Goal: Use online tool/utility: Utilize a website feature to perform a specific function

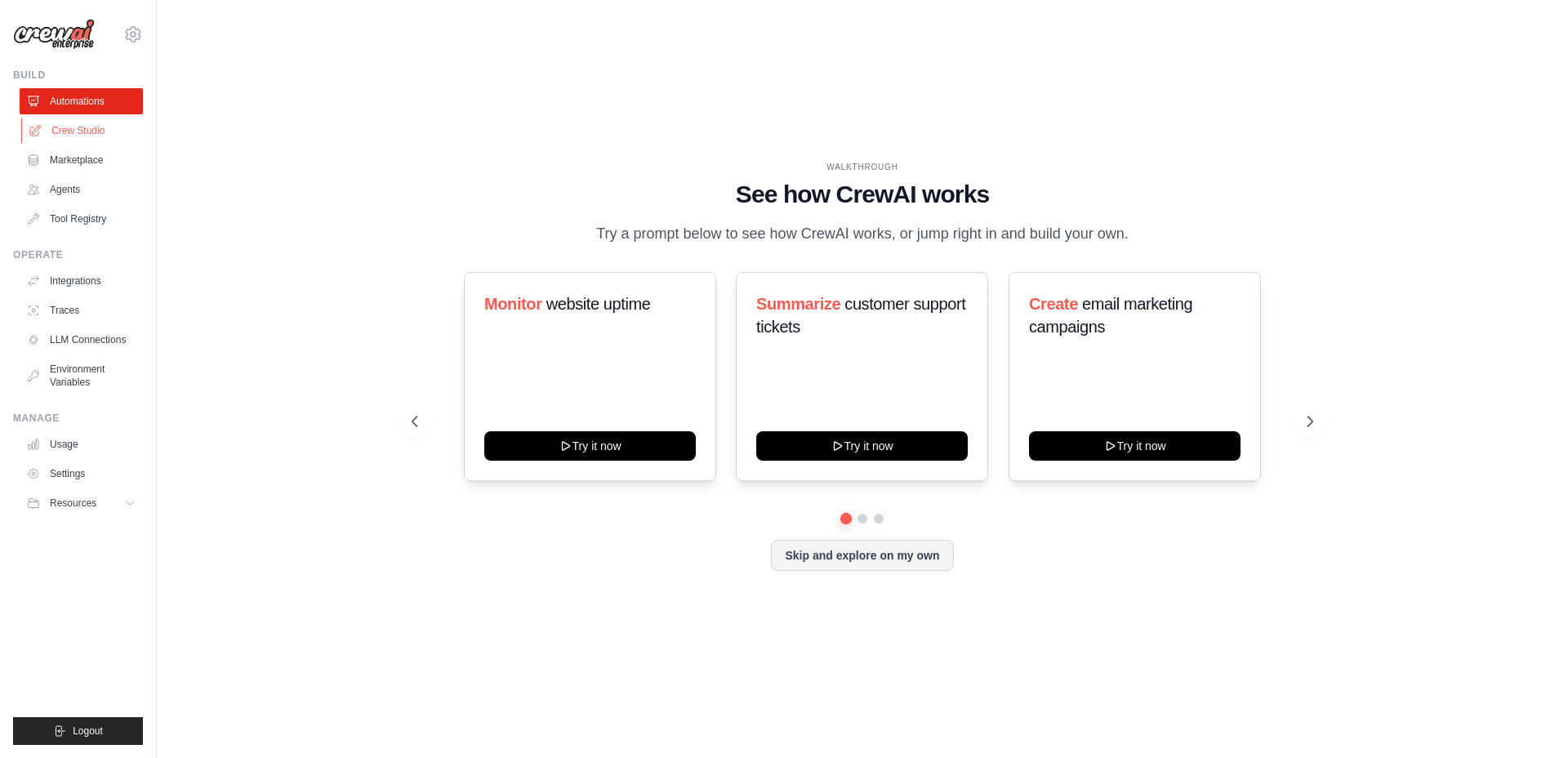
click at [83, 130] on link "Crew Studio" at bounding box center [83, 130] width 123 height 26
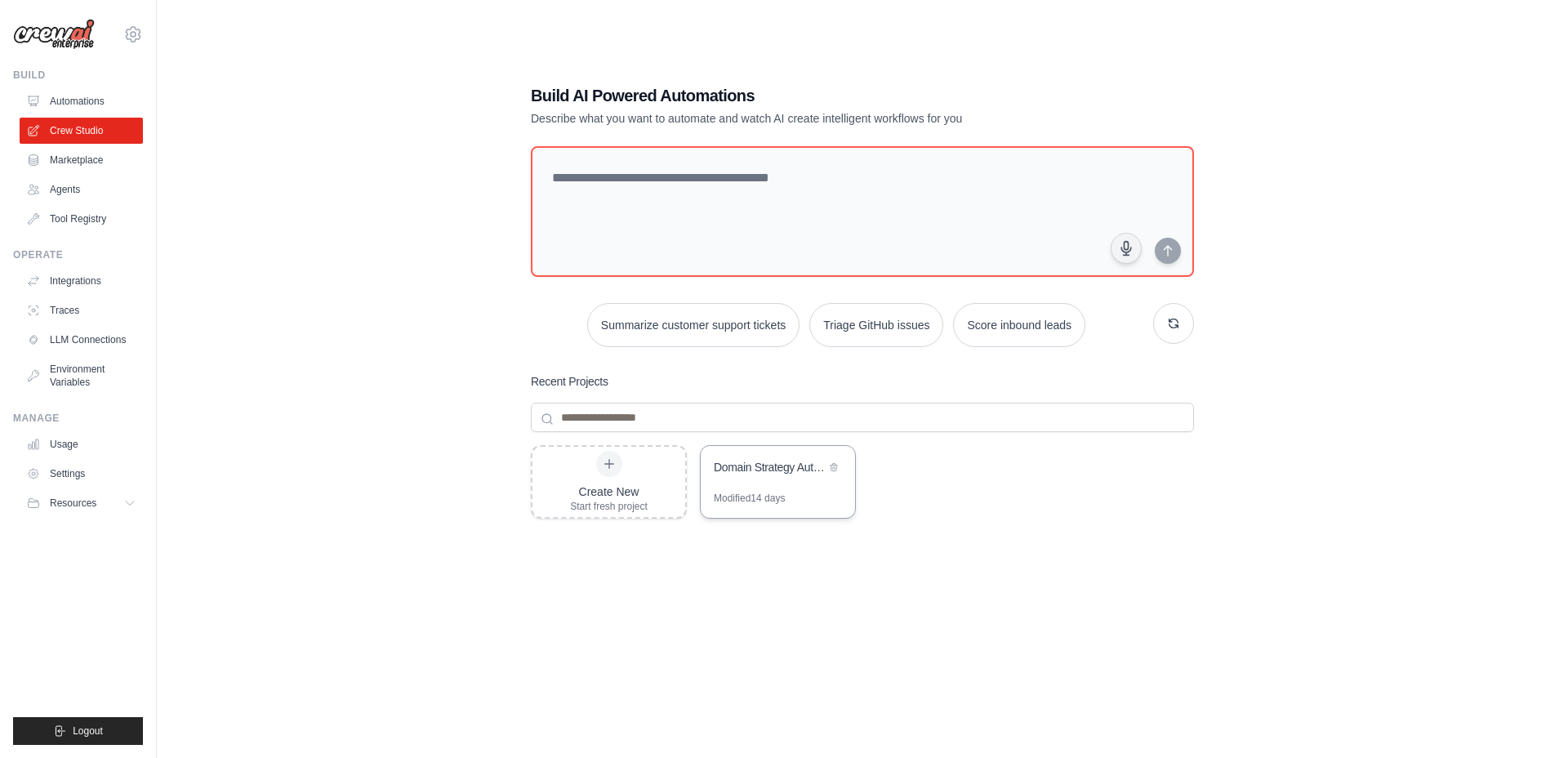
click at [783, 476] on div "Domain Strategy Automation" at bounding box center [770, 470] width 112 height 20
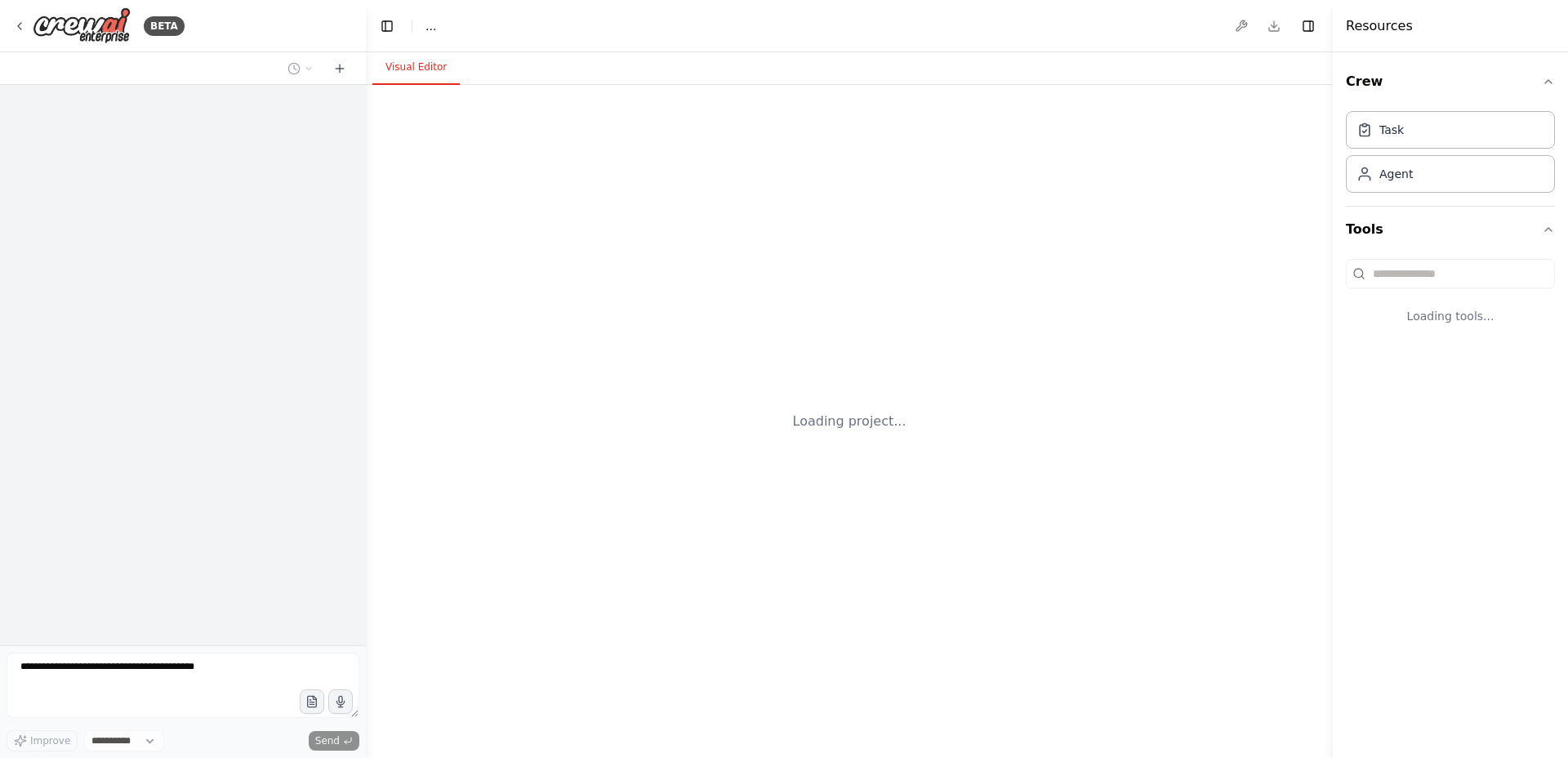
select select "****"
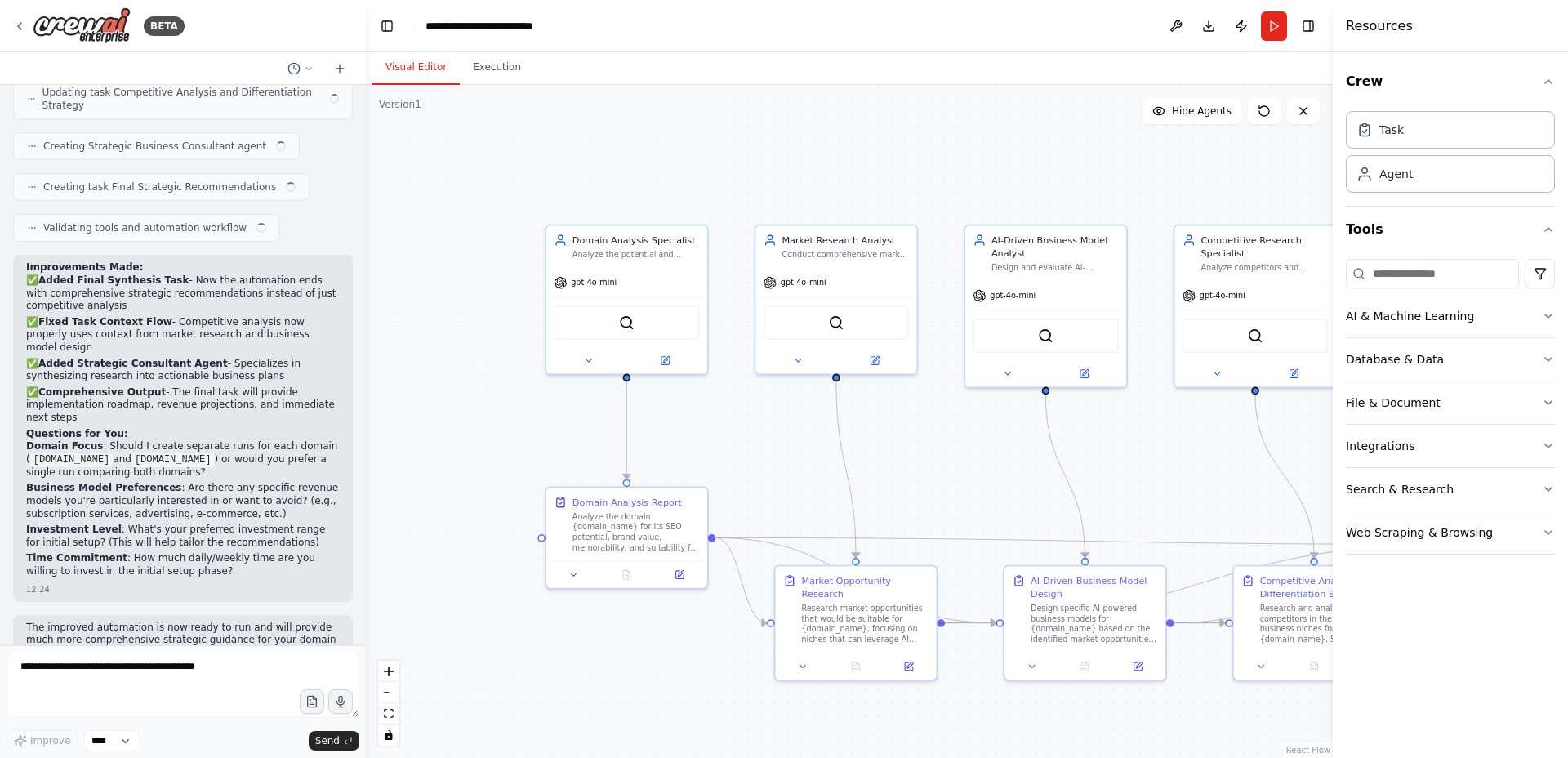
scroll to position [2808, 0]
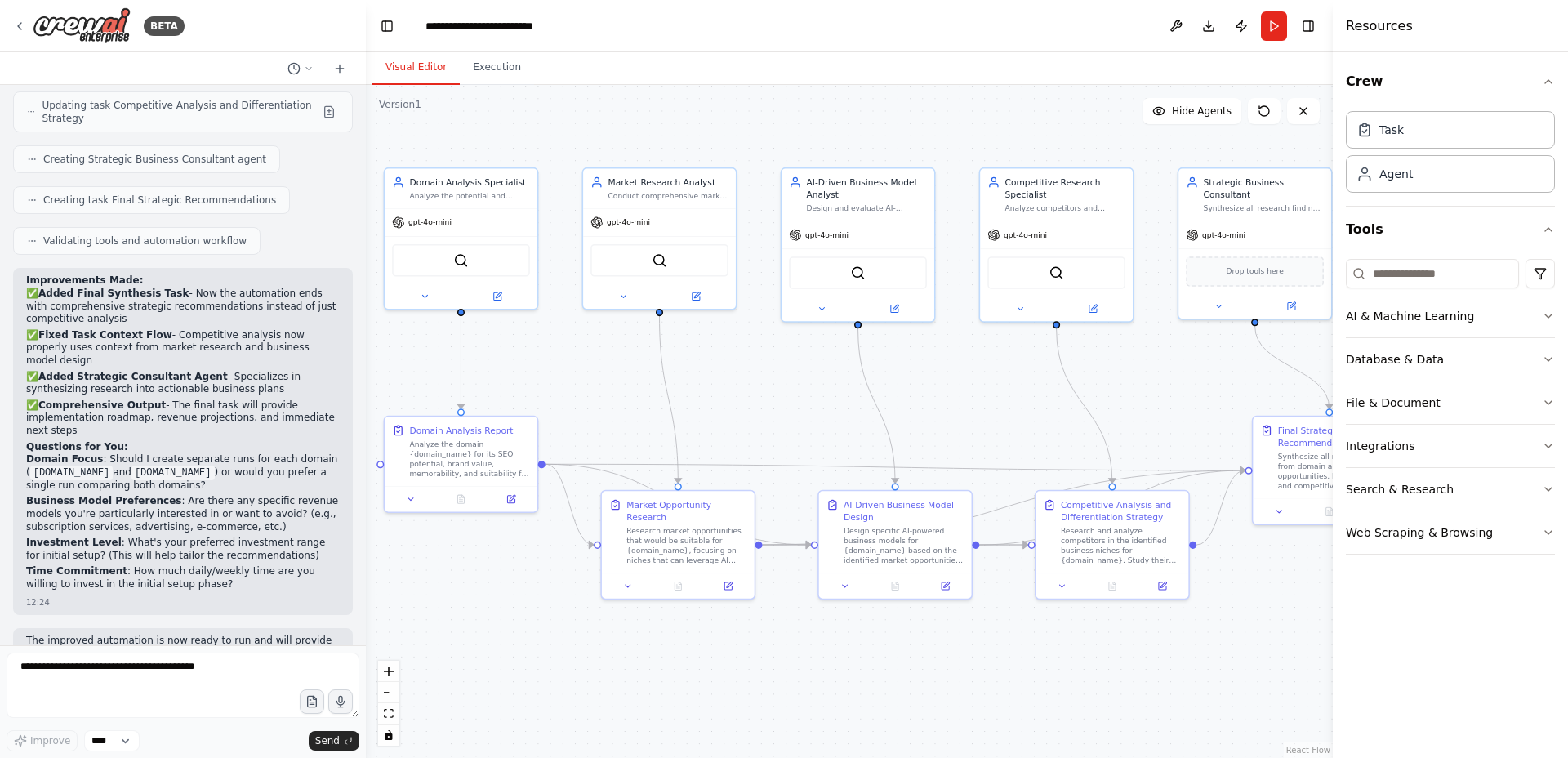
drag, startPoint x: 939, startPoint y: 459, endPoint x: 757, endPoint y: 389, distance: 195.0
click at [757, 389] on div ".deletable-edge-delete-btn { width: 20px; height: 20px; border: 0px solid #ffff…" at bounding box center [849, 421] width 967 height 673
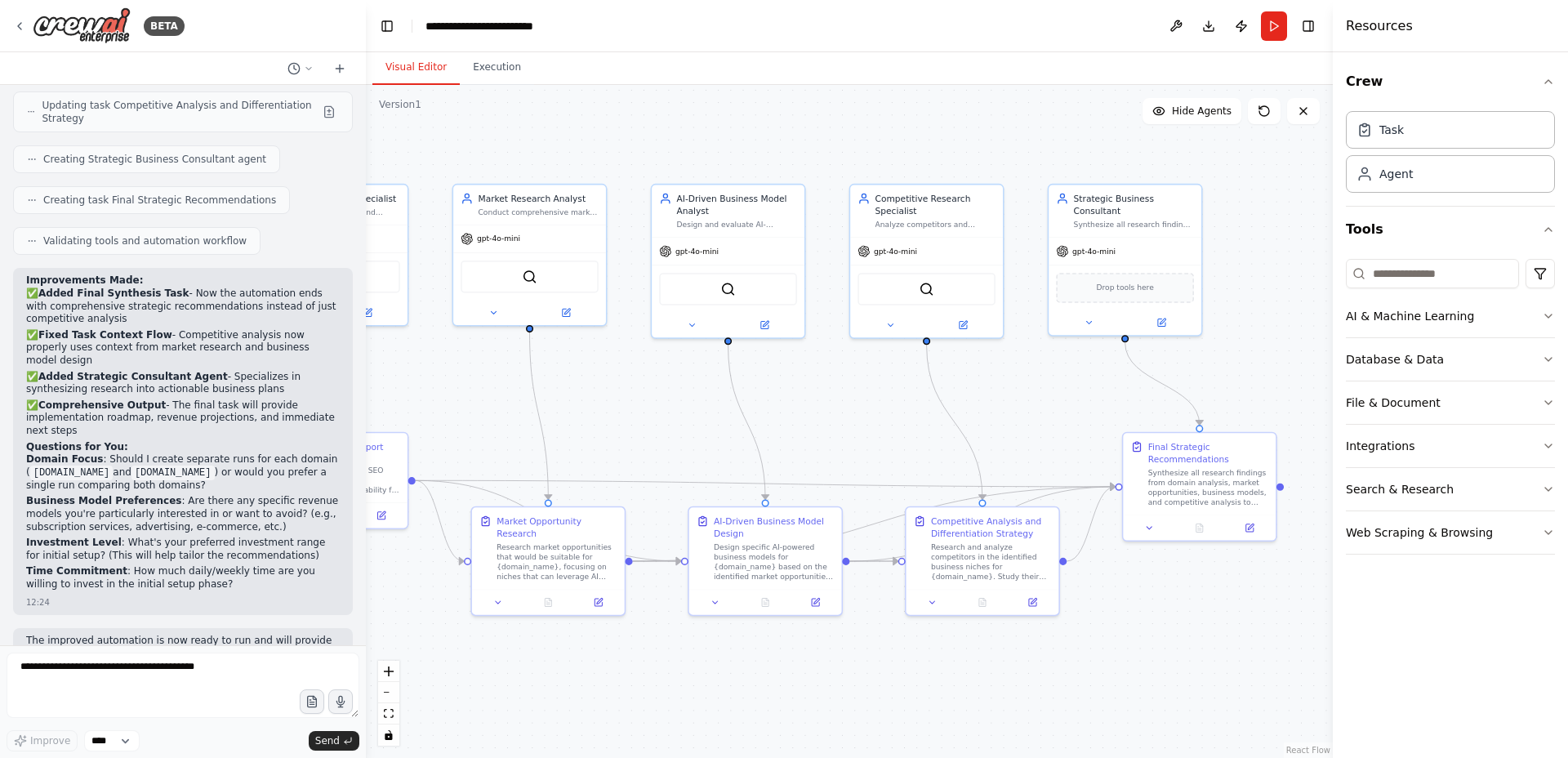
drag, startPoint x: 951, startPoint y: 408, endPoint x: 827, endPoint y: 428, distance: 125.6
click at [827, 428] on div ".deletable-edge-delete-btn { width: 20px; height: 20px; border: 0px solid #ffff…" at bounding box center [849, 421] width 967 height 673
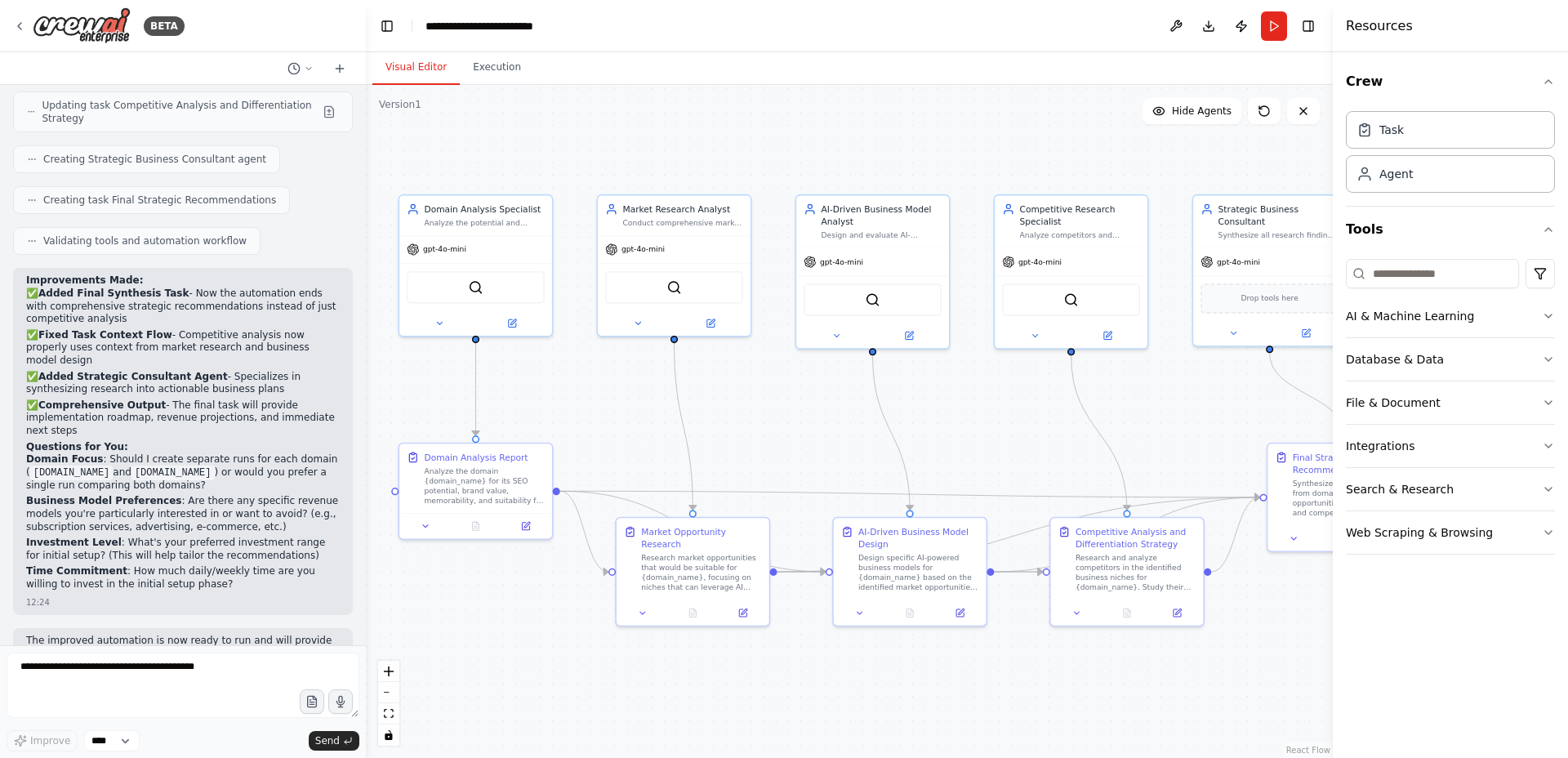
drag, startPoint x: 827, startPoint y: 428, endPoint x: 965, endPoint y: 435, distance: 138.2
click at [965, 435] on div ".deletable-edge-delete-btn { width: 20px; height: 20px; border: 0px solid #ffff…" at bounding box center [849, 421] width 967 height 673
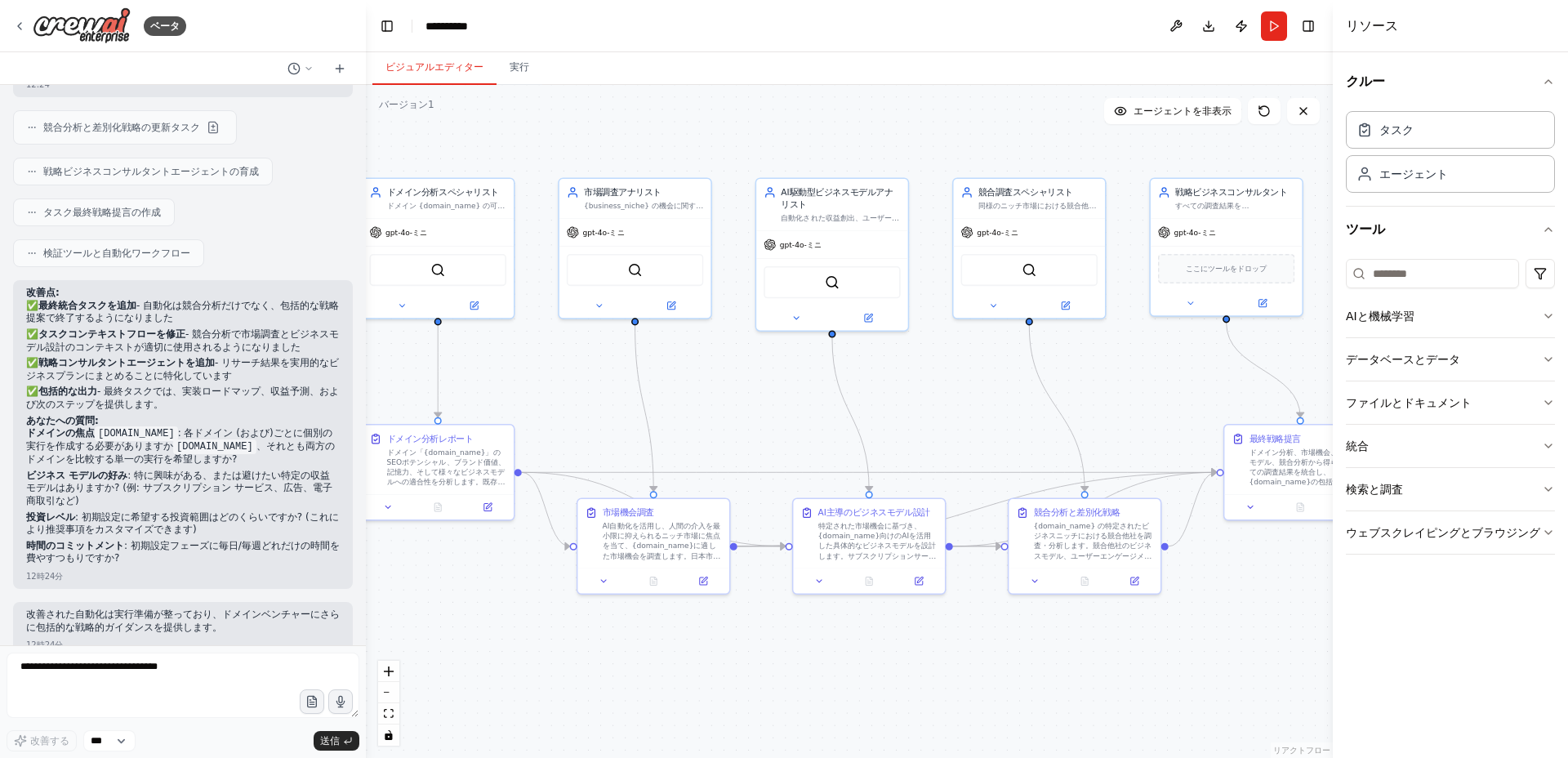
drag, startPoint x: 798, startPoint y: 138, endPoint x: 759, endPoint y: 122, distance: 42.2
click at [759, 121] on div ".deletable-edge-delete-btn { width: 20px; height: 20px; border: 0px solid #ffff…" at bounding box center [849, 421] width 967 height 673
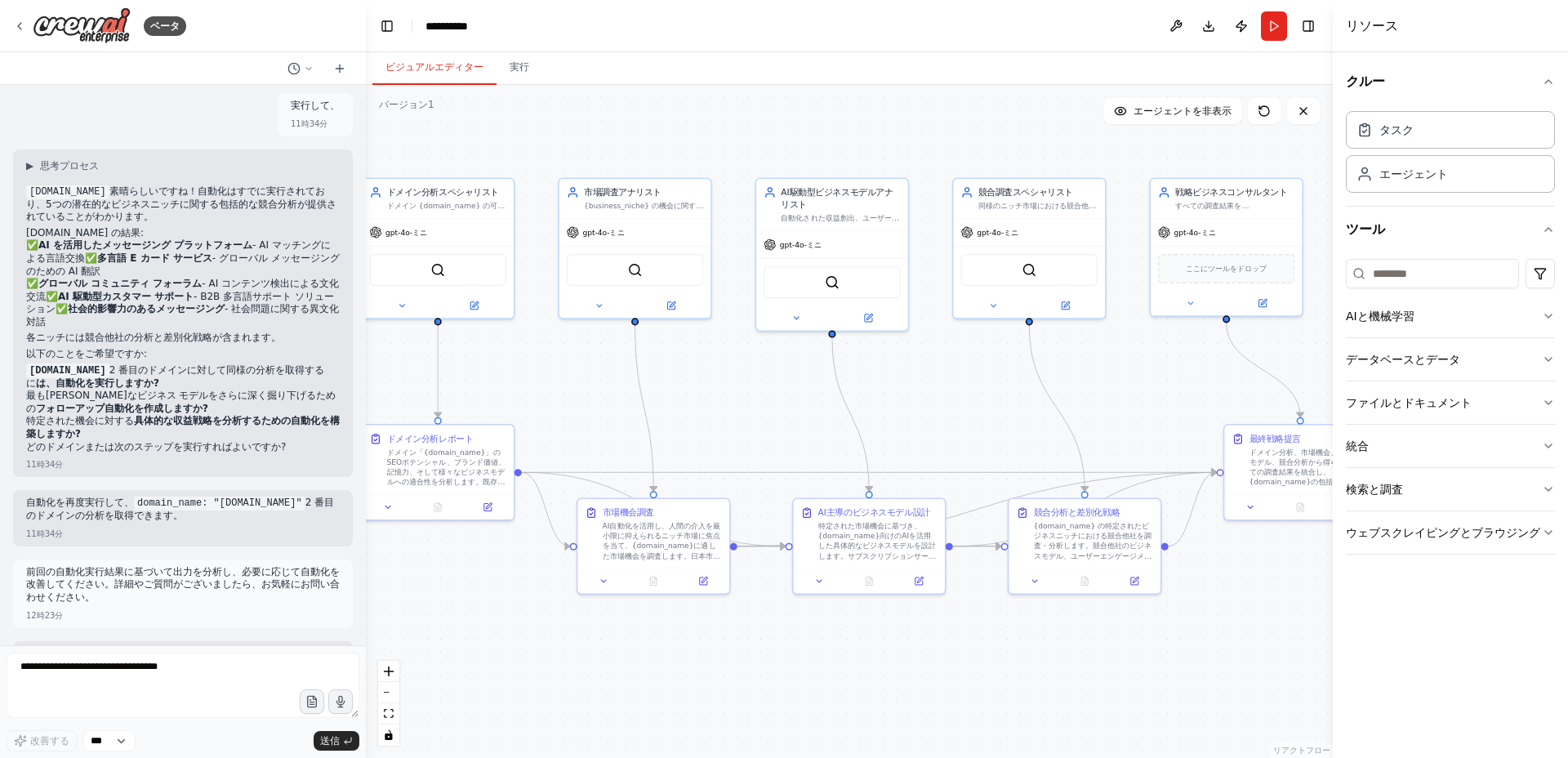
scroll to position [2661, 0]
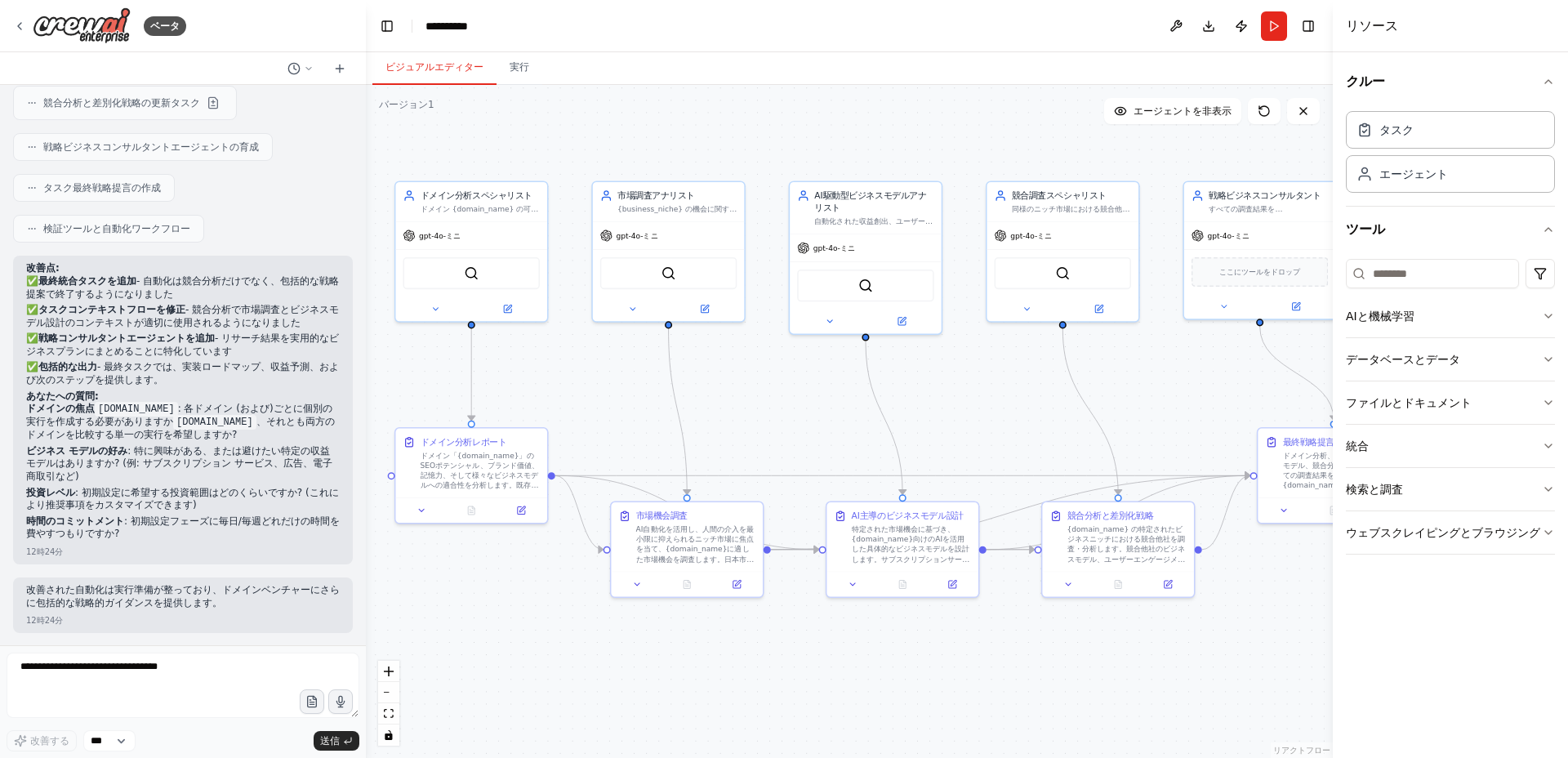
drag, startPoint x: 628, startPoint y: 637, endPoint x: 665, endPoint y: 642, distance: 37.3
click at [665, 642] on div ".deletable-edge-delete-btn { width: 20px; height: 20px; border: 0px solid #ffff…" at bounding box center [849, 421] width 967 height 673
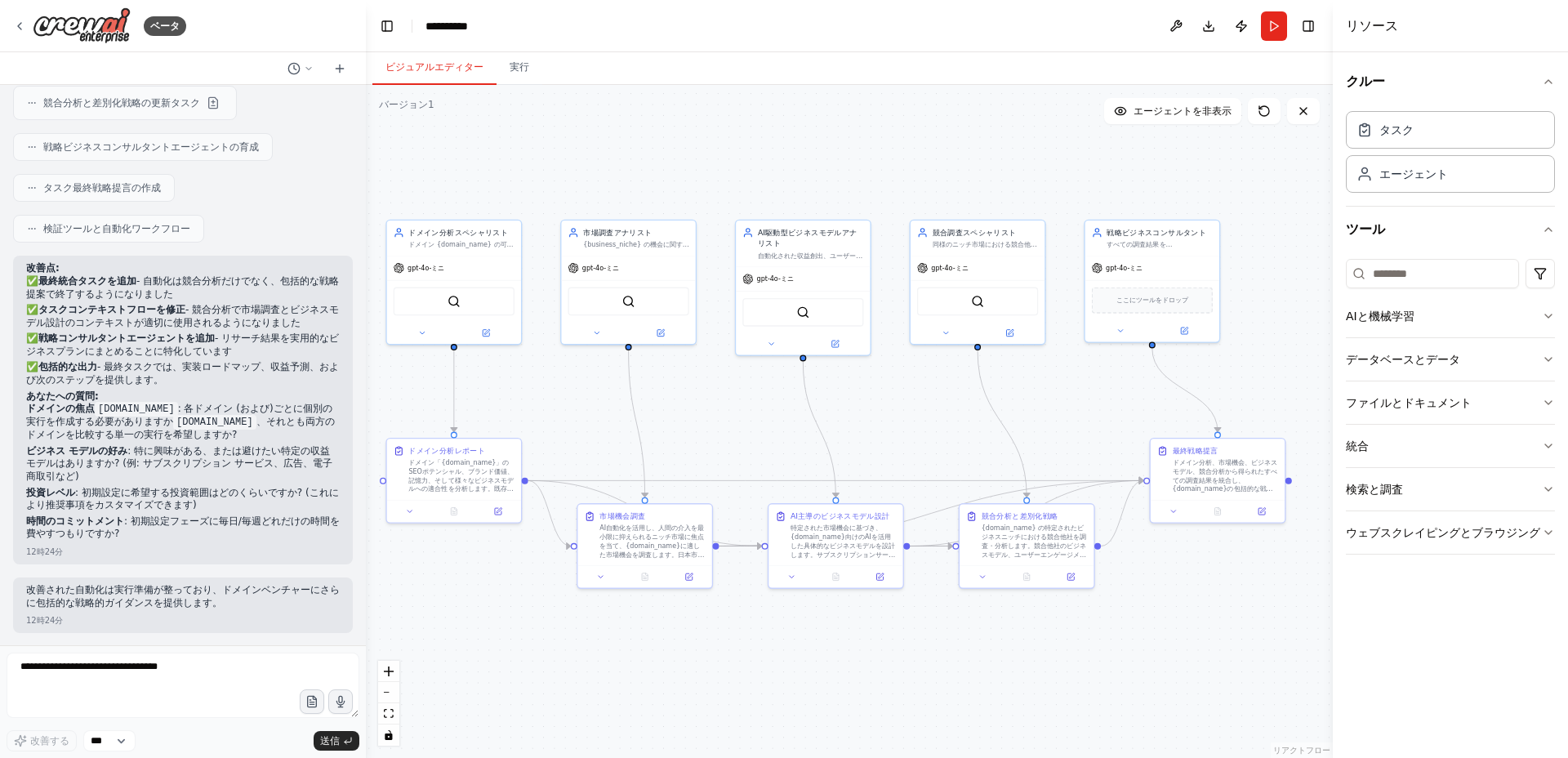
drag, startPoint x: 691, startPoint y: 652, endPoint x: 648, endPoint y: 637, distance: 45.5
click at [648, 637] on div ".deletable-edge-delete-btn { width: 20px; height: 20px; border: 0px solid #ffff…" at bounding box center [849, 421] width 967 height 673
drag, startPoint x: 1153, startPoint y: 345, endPoint x: 646, endPoint y: 496, distance: 529.0
click at [646, 496] on div "ドメイン分析スペシャリスト ドメイン {domain_name} の可能性とポジショニングを分析し、ドメイン権限、SEO の可能性、ブランドの可能性、さまざま…" at bounding box center [654, 390] width 646 height 450
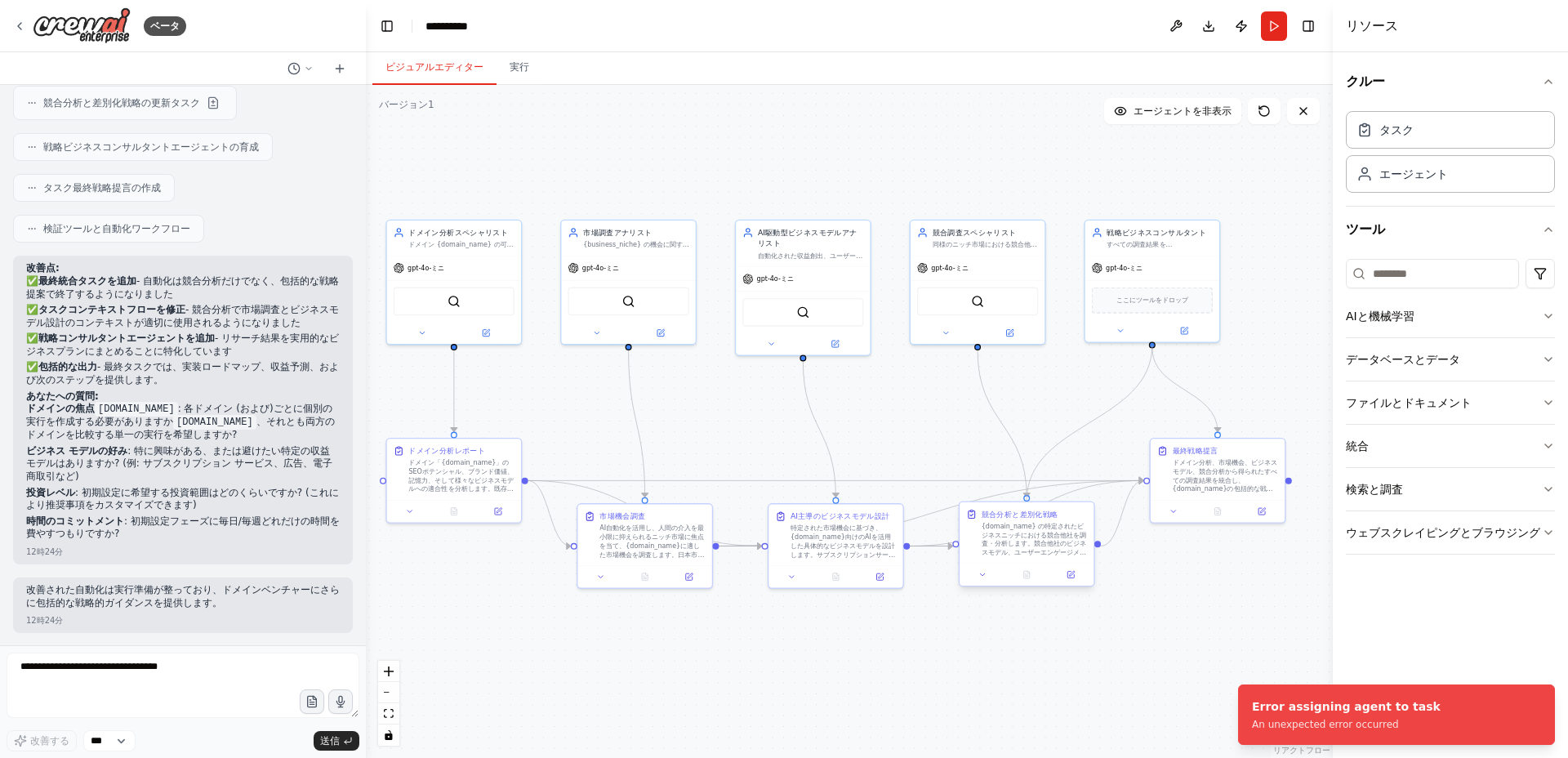
drag, startPoint x: 1150, startPoint y: 344, endPoint x: 1023, endPoint y: 506, distance: 205.8
click at [977, 506] on div "ドメイン分析スペシャリスト ドメイン {domain_name} の可能性とポジショニングを分析し、ドメイン権限、SEO の可能性、ブランドの可能性、さまざま…" at bounding box center [654, 390] width 646 height 450
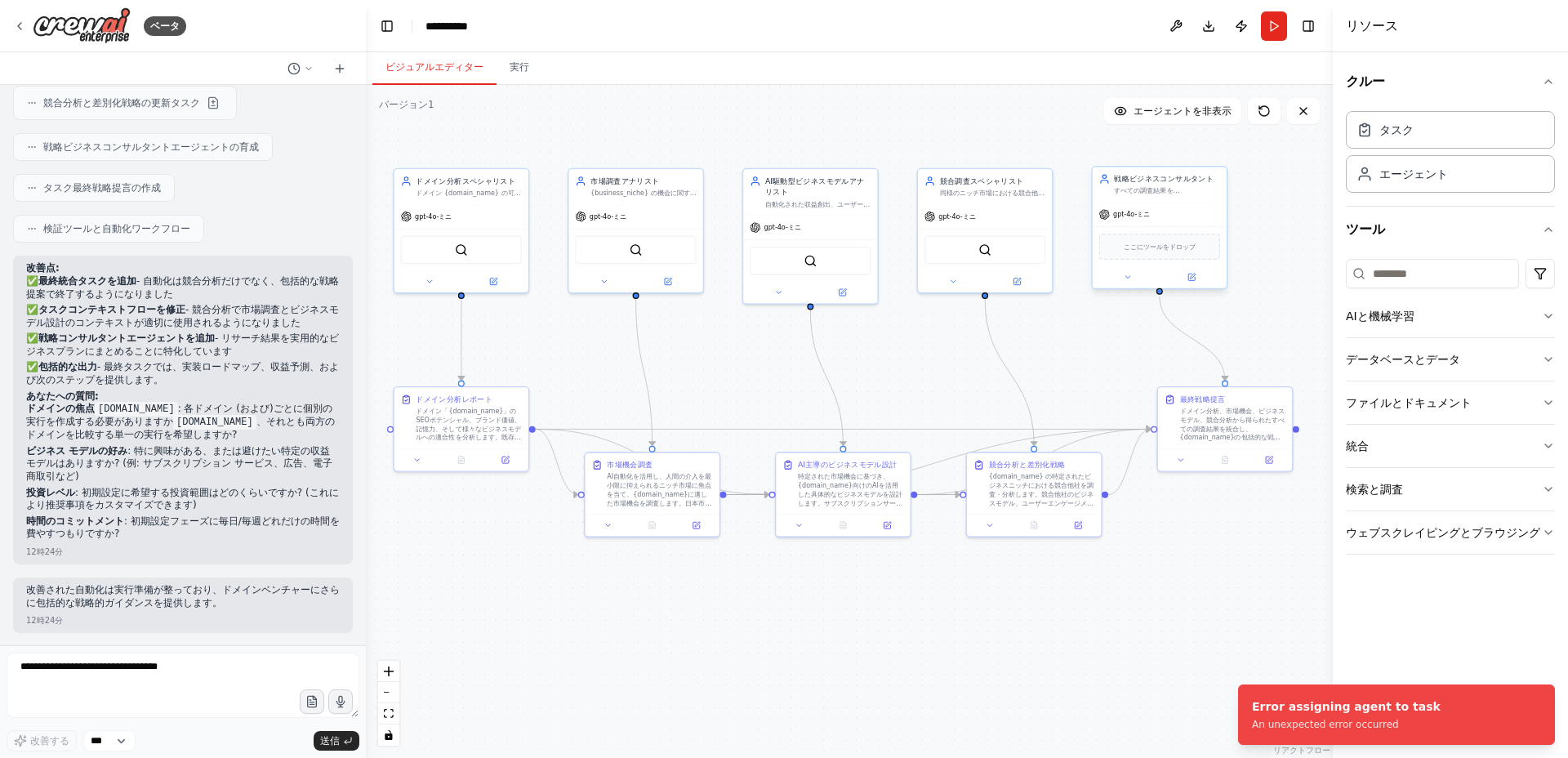
drag, startPoint x: 1150, startPoint y: 346, endPoint x: 1165, endPoint y: 302, distance: 46.5
click at [1165, 302] on div ".deletable-edge-delete-btn { width: 20px; height: 20px; border: 0px solid #ffff…" at bounding box center [849, 421] width 967 height 673
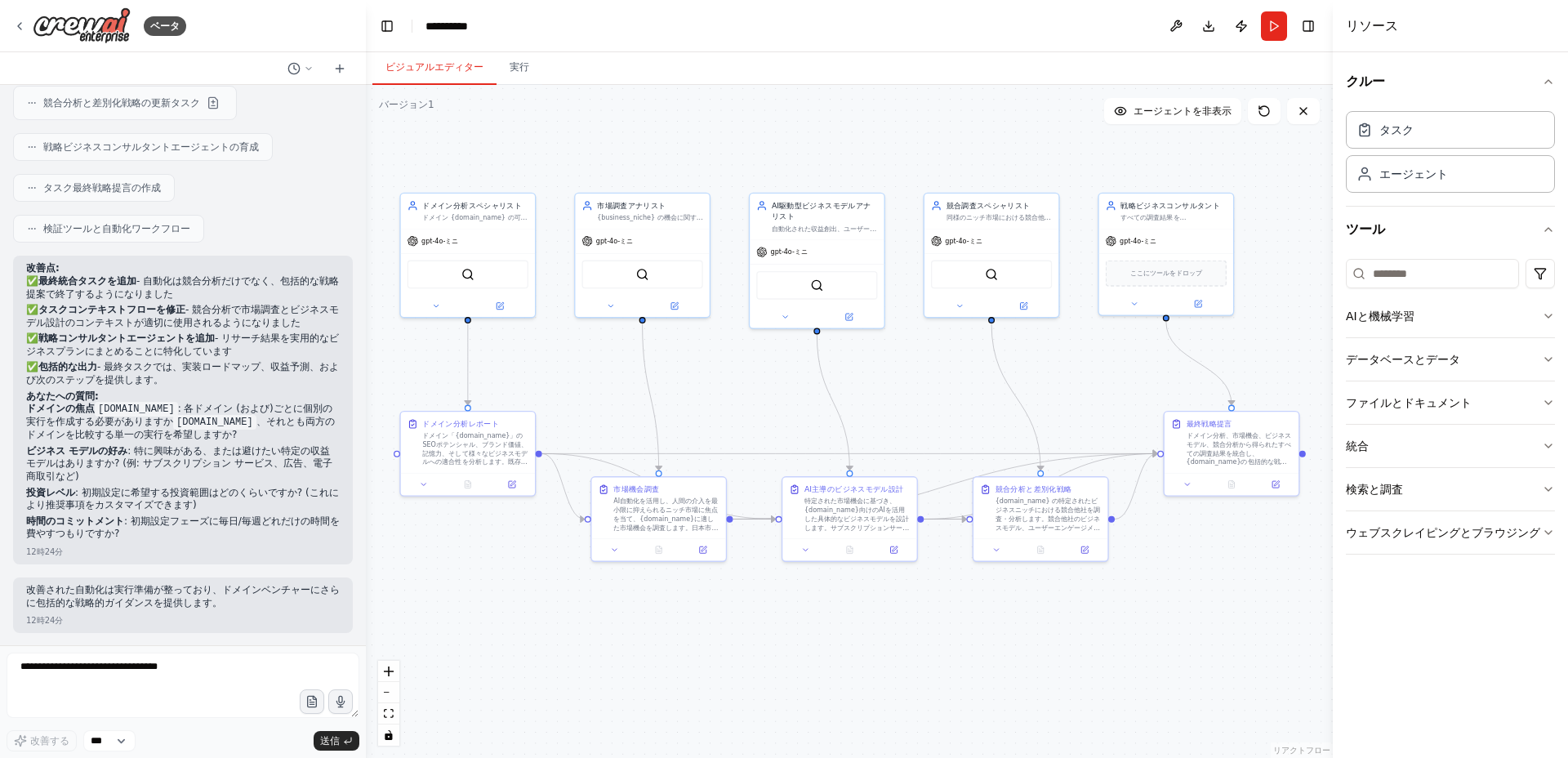
drag, startPoint x: 464, startPoint y: 585, endPoint x: 462, endPoint y: 602, distance: 17.1
click at [462, 602] on div ".deletable-edge-delete-btn { width: 20px; height: 20px; border: 0px solid #ffff…" at bounding box center [849, 421] width 967 height 673
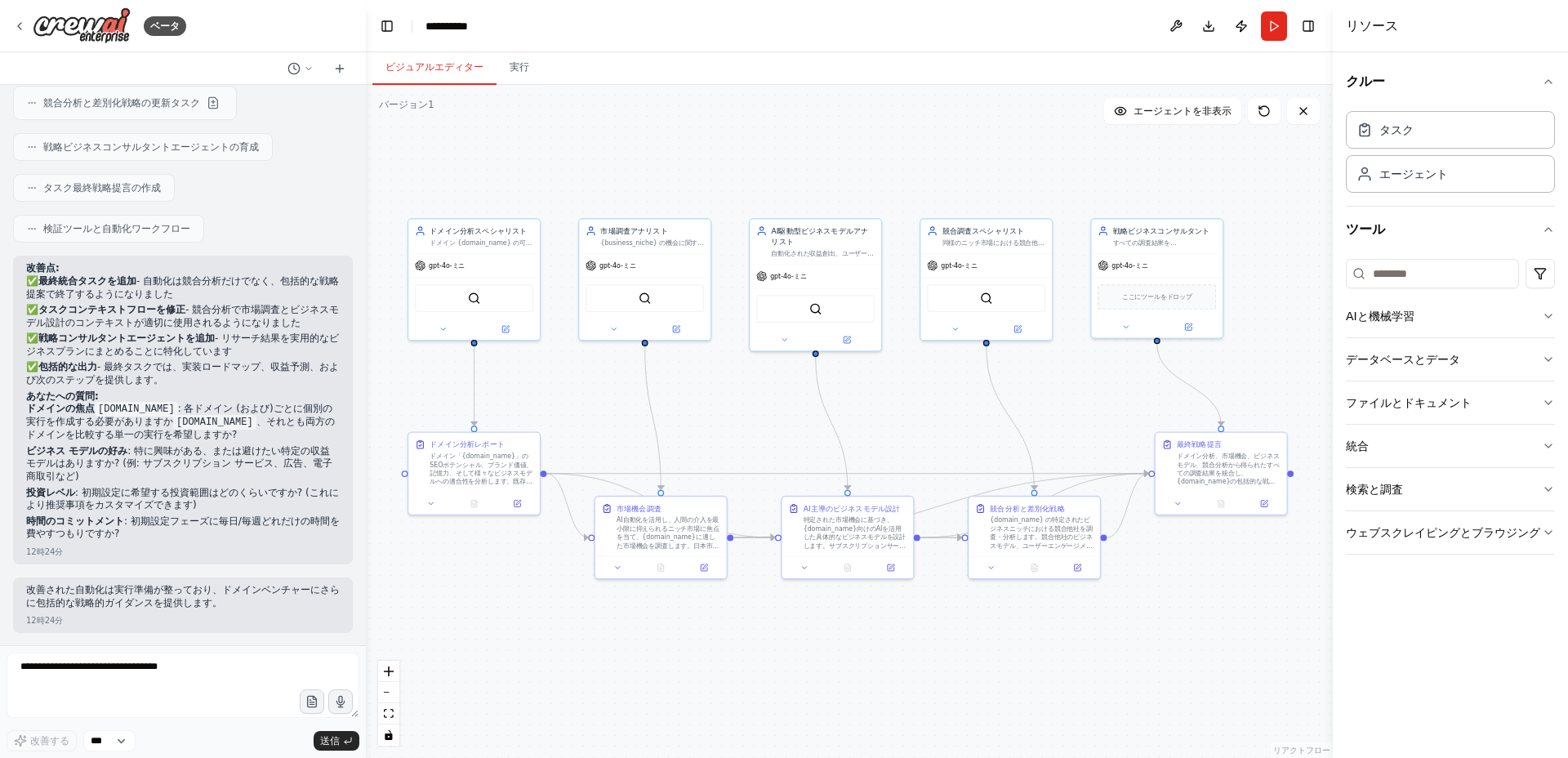
drag, startPoint x: 651, startPoint y: 655, endPoint x: 660, endPoint y: 663, distance: 12.0
click at [660, 663] on div ".deletable-edge-delete-btn { width: 20px; height: 20px; border: 0px solid #ffff…" at bounding box center [849, 421] width 967 height 673
click at [1438, 546] on button "ウェブスクレイピングとブラウジング" at bounding box center [1451, 532] width 209 height 43
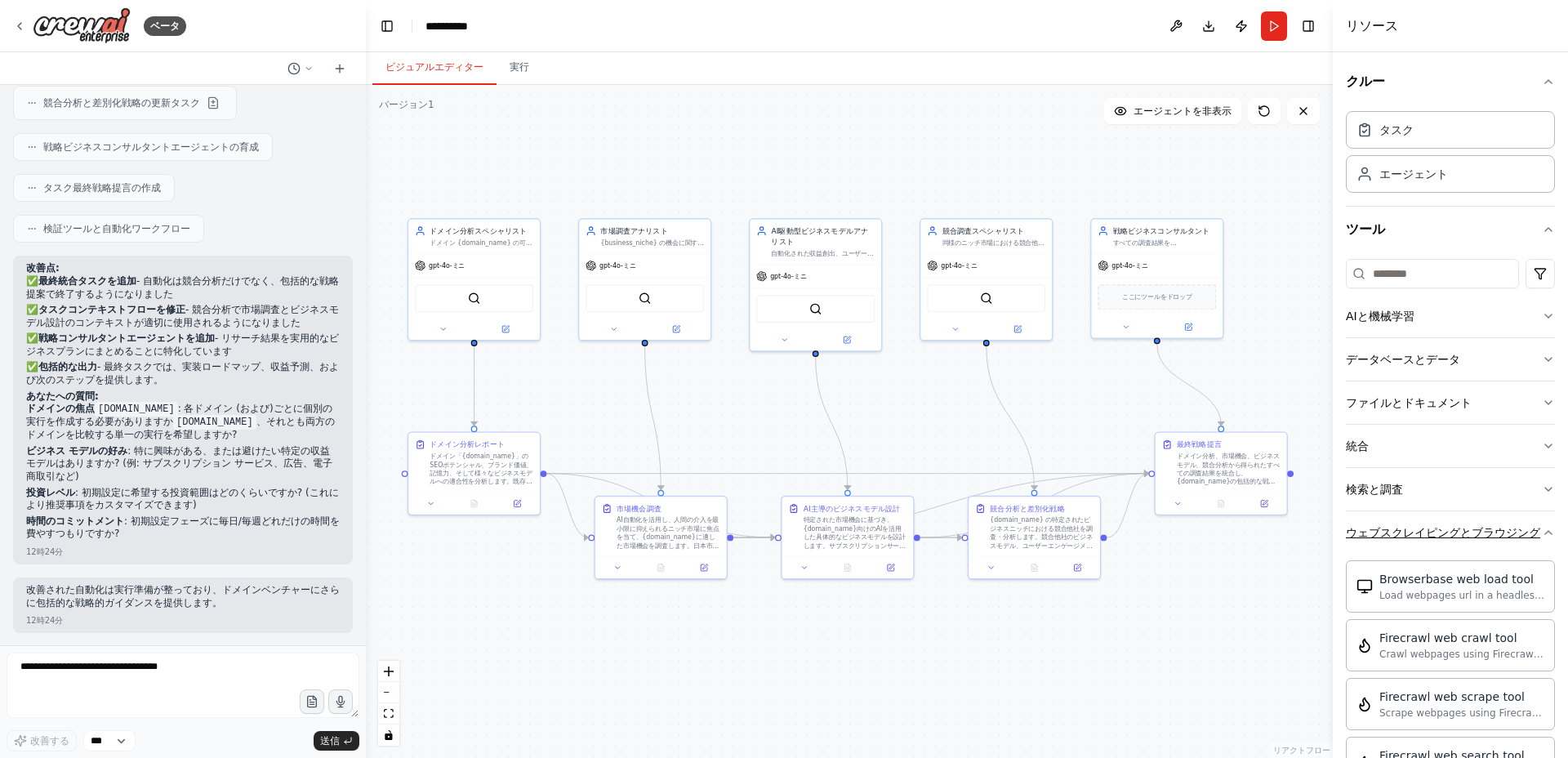
click at [1438, 546] on button "ウェブスクレイピングとブラウジング" at bounding box center [1451, 532] width 209 height 43
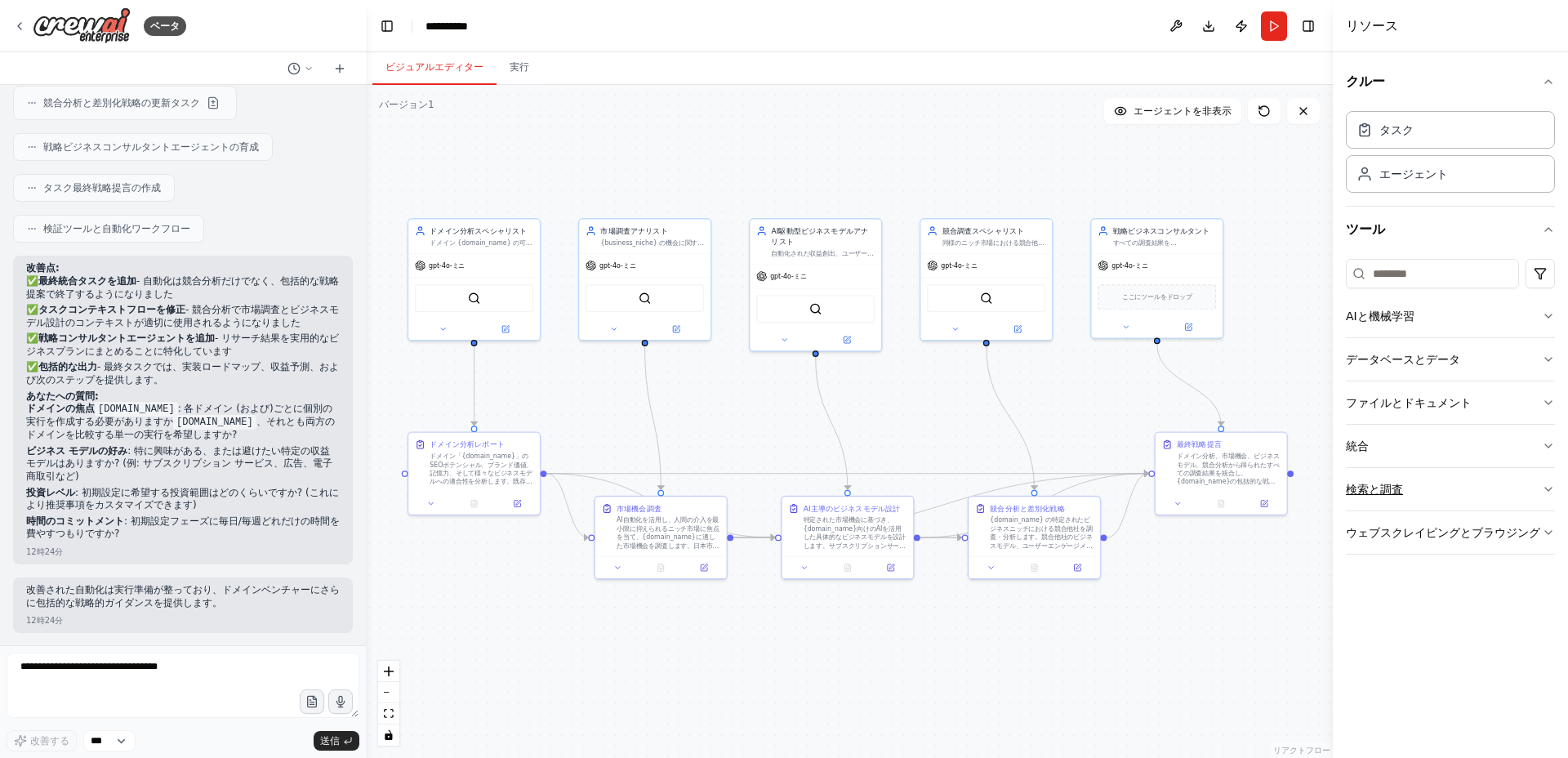
click at [1538, 495] on button "検索と調査" at bounding box center [1451, 489] width 209 height 43
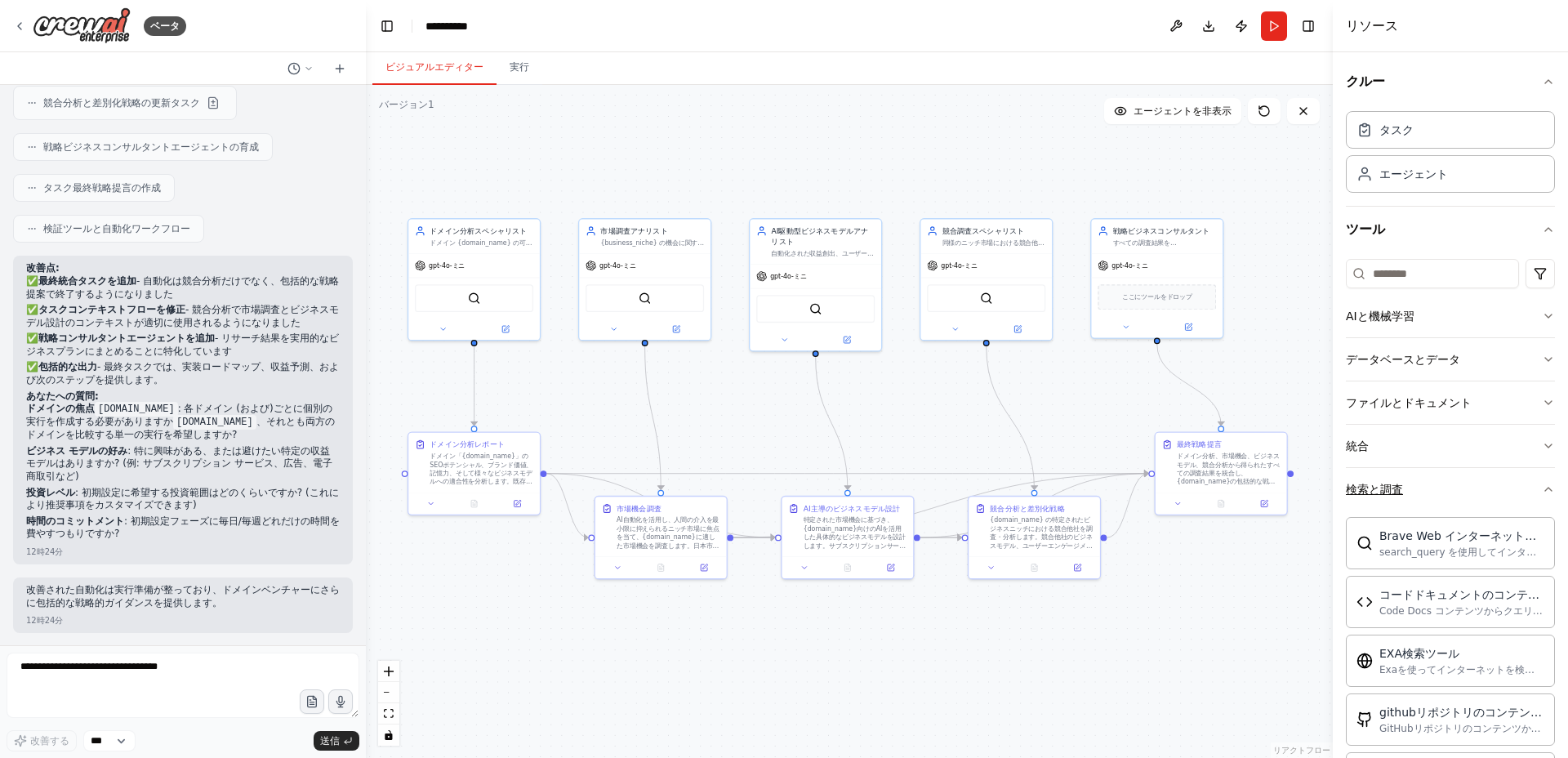
click at [1538, 495] on button "検索と調査" at bounding box center [1451, 489] width 209 height 43
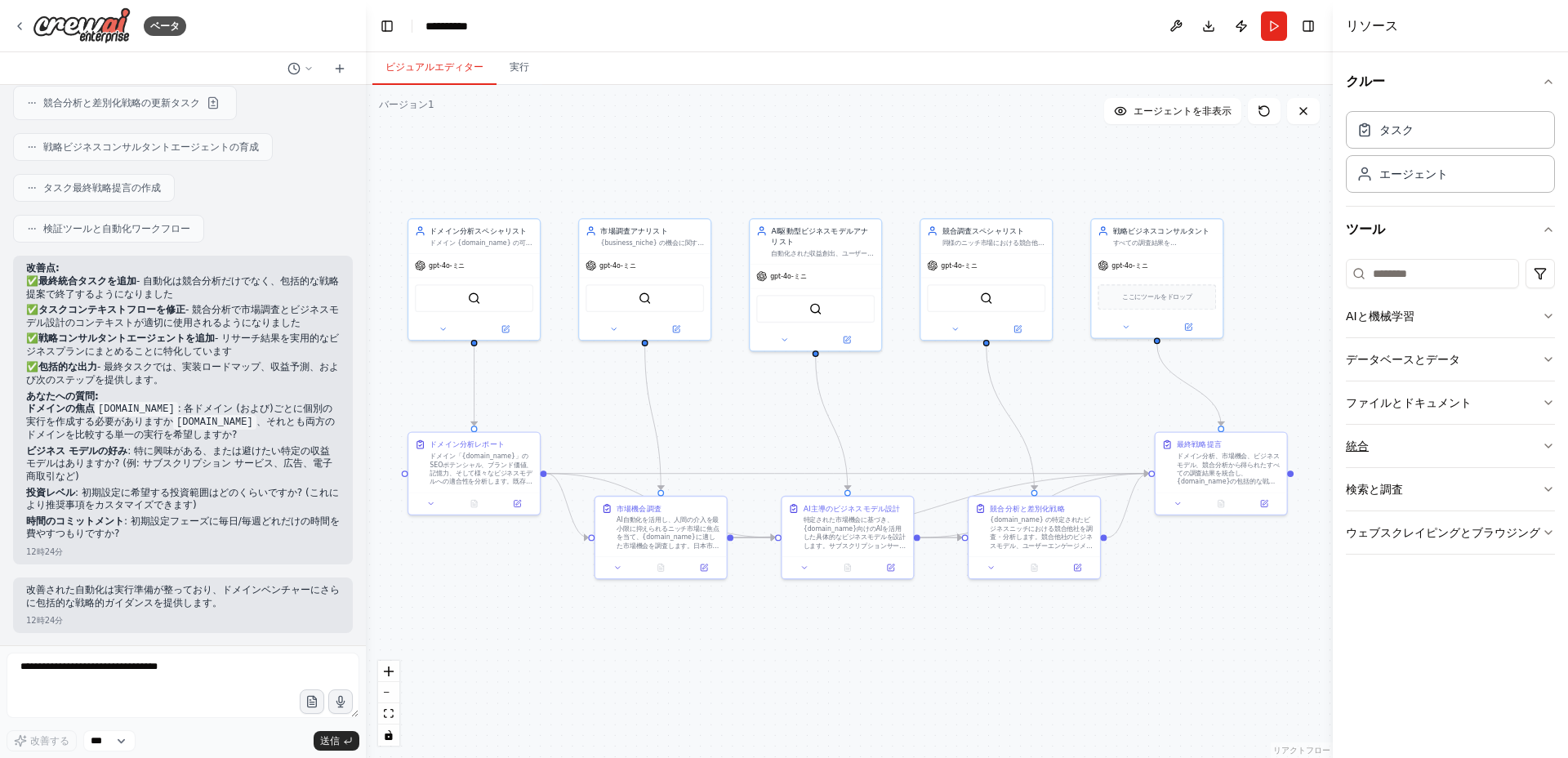
click at [1547, 440] on icon "button" at bounding box center [1548, 446] width 13 height 13
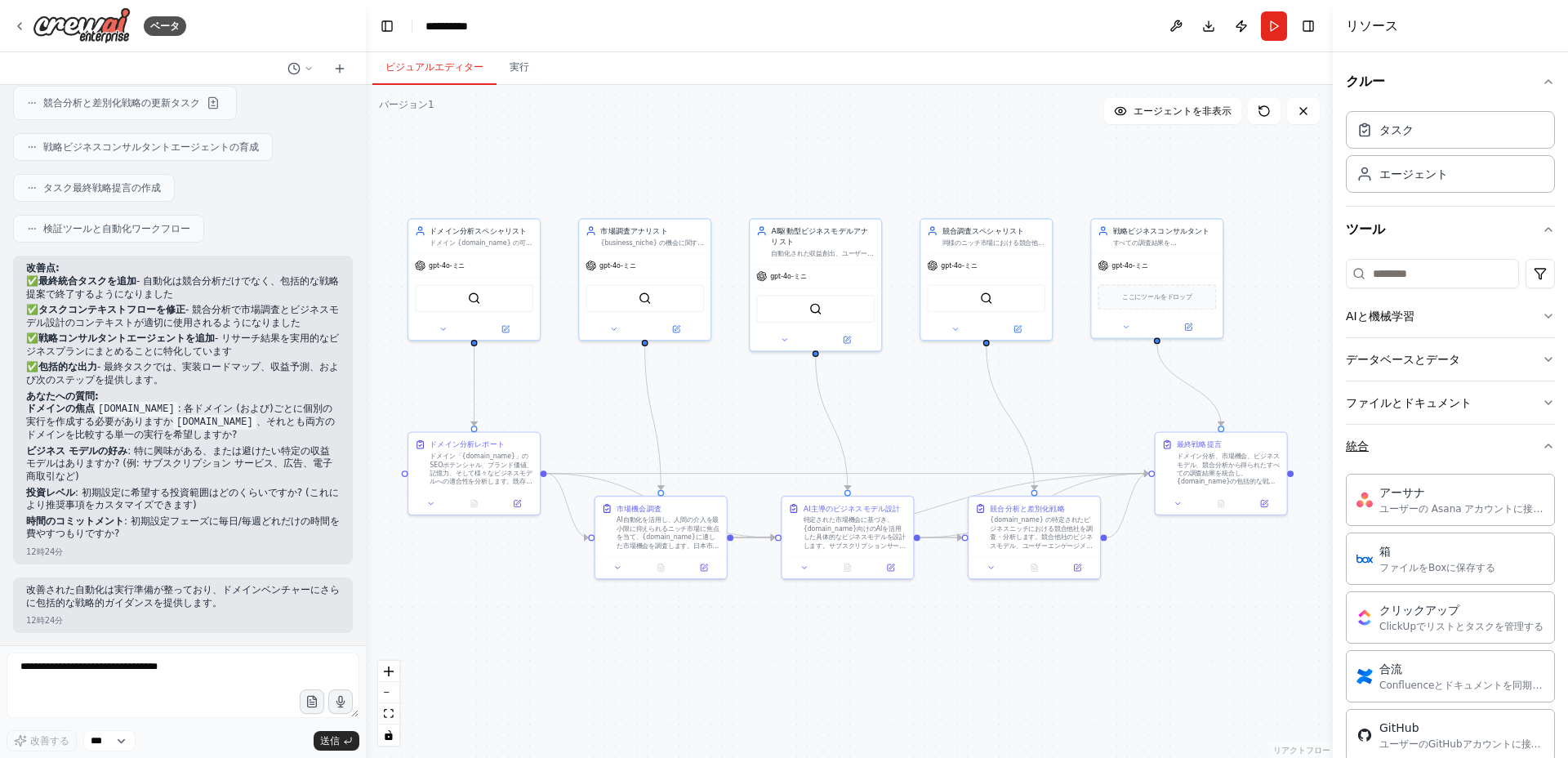
click at [1547, 440] on icon "button" at bounding box center [1548, 446] width 13 height 13
